Goal: Check status: Check status

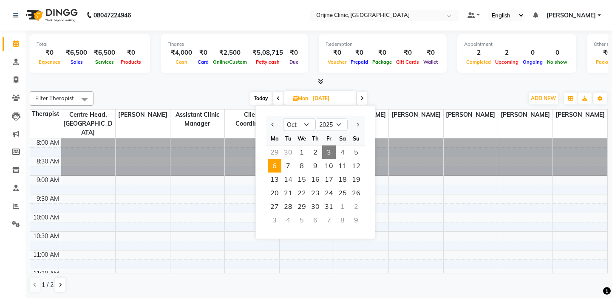
select select "10"
select select "2025"
click at [225, 81] on div at bounding box center [319, 81] width 578 height 9
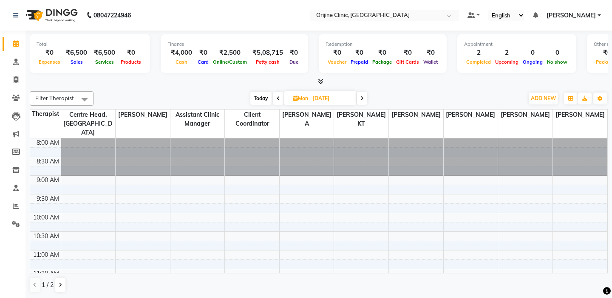
click at [258, 98] on span "Today" at bounding box center [260, 98] width 21 height 13
type input "03-10-2025"
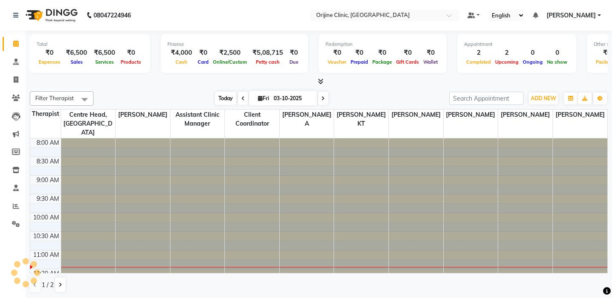
scroll to position [113, 0]
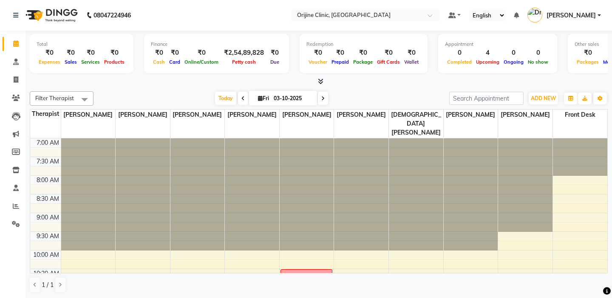
click at [39, 147] on td at bounding box center [45, 151] width 31 height 9
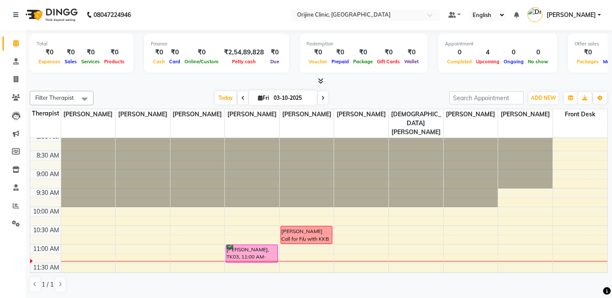
scroll to position [19, 0]
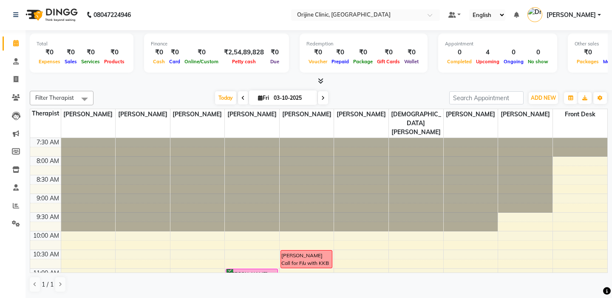
click at [325, 99] on span at bounding box center [323, 97] width 10 height 13
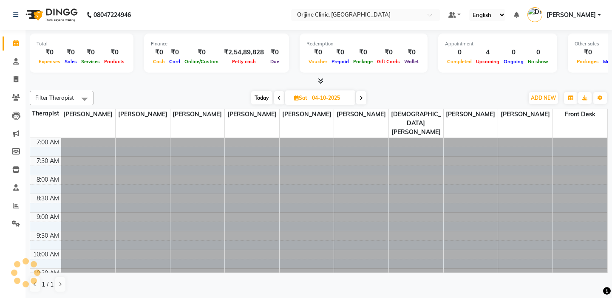
scroll to position [150, 0]
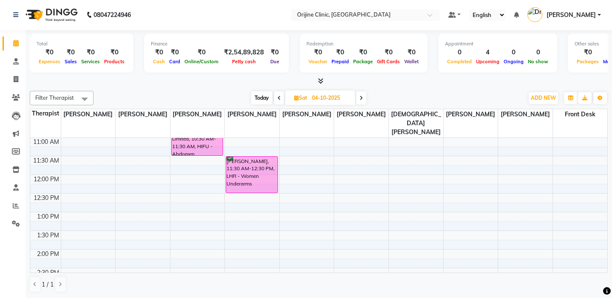
click at [47, 147] on td at bounding box center [45, 151] width 31 height 9
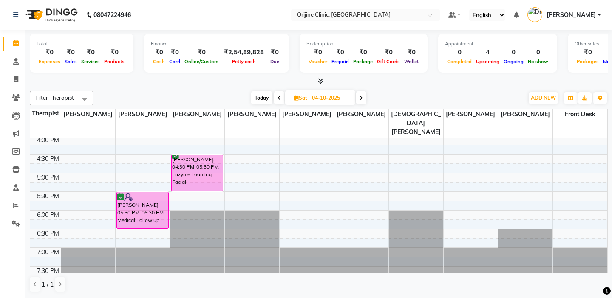
scroll to position [342, 0]
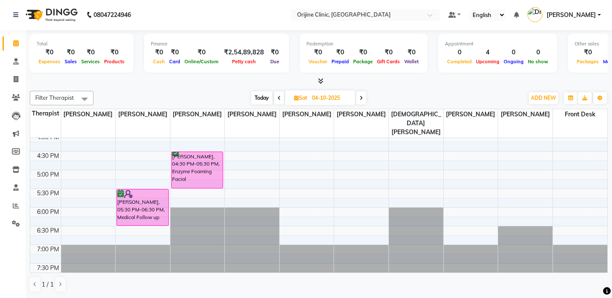
click at [259, 98] on span "Today" at bounding box center [261, 97] width 21 height 13
type input "03-10-2025"
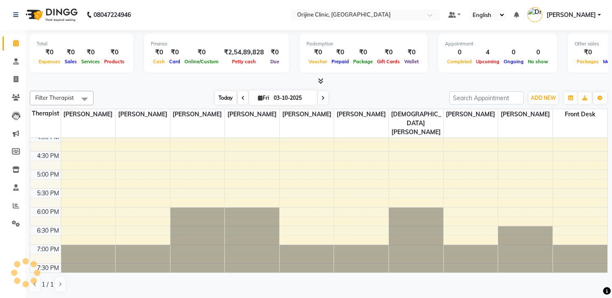
scroll to position [150, 0]
